Goal: Transaction & Acquisition: Purchase product/service

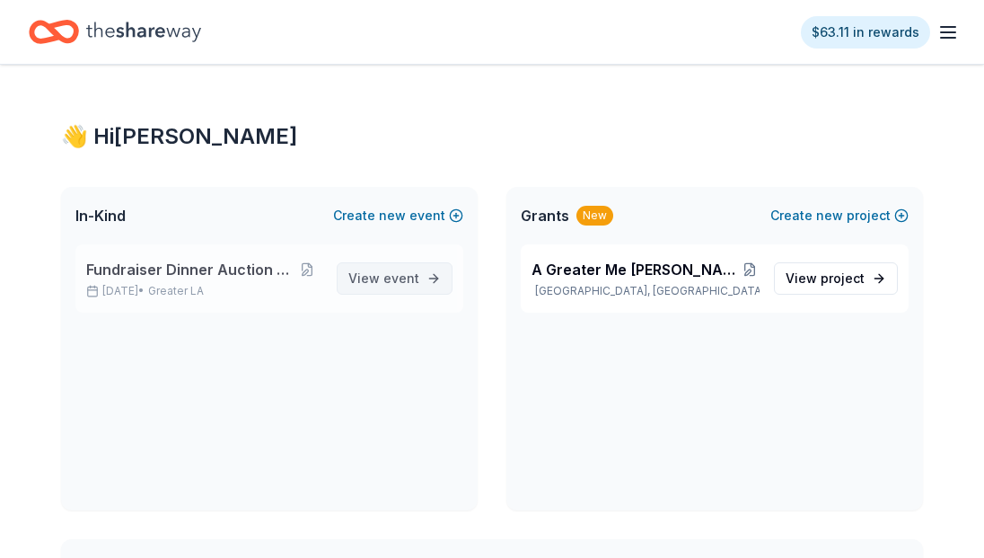
click at [374, 280] on span "View event" at bounding box center [383, 279] width 71 height 22
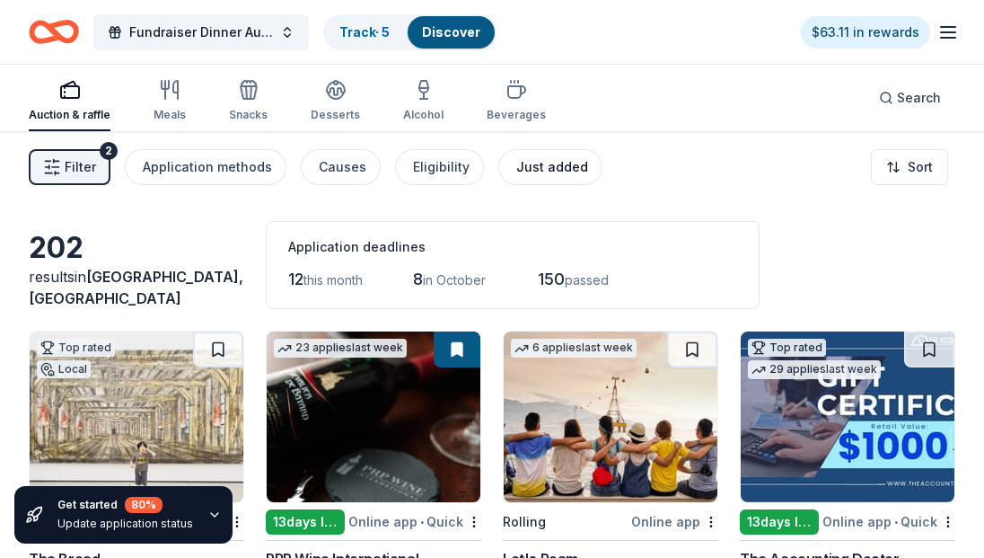
click at [516, 164] on div "Just added" at bounding box center [552, 167] width 72 height 22
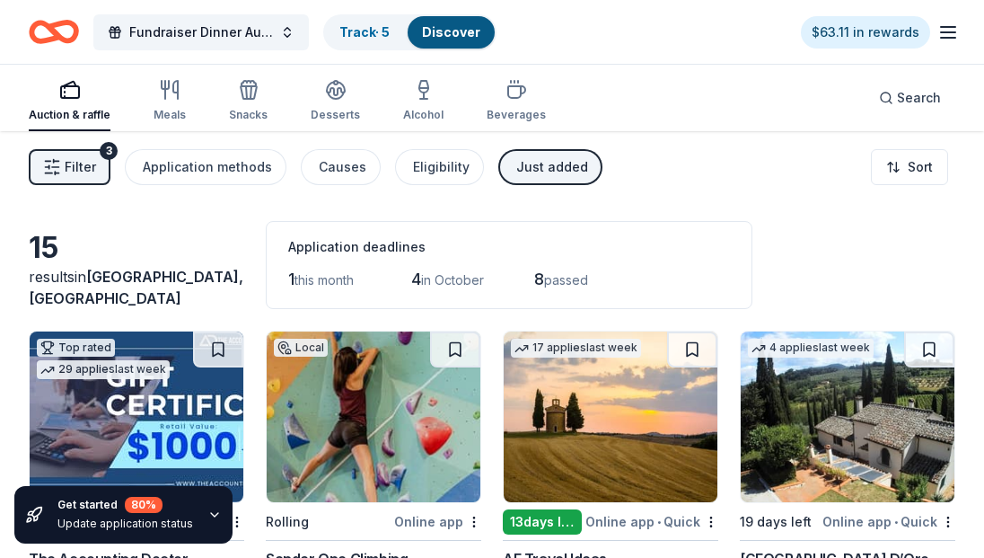
click at [84, 95] on div "button" at bounding box center [70, 90] width 82 height 22
click at [68, 110] on div "Auction & raffle" at bounding box center [70, 115] width 82 height 14
click at [560, 173] on div "Just added" at bounding box center [552, 167] width 72 height 22
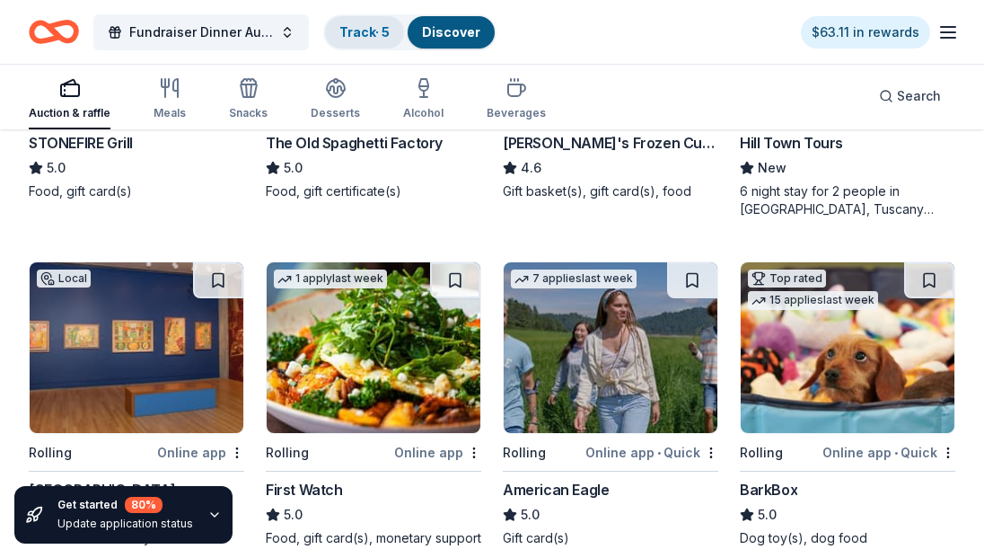
scroll to position [1803, 0]
